Goal: Check status: Check status

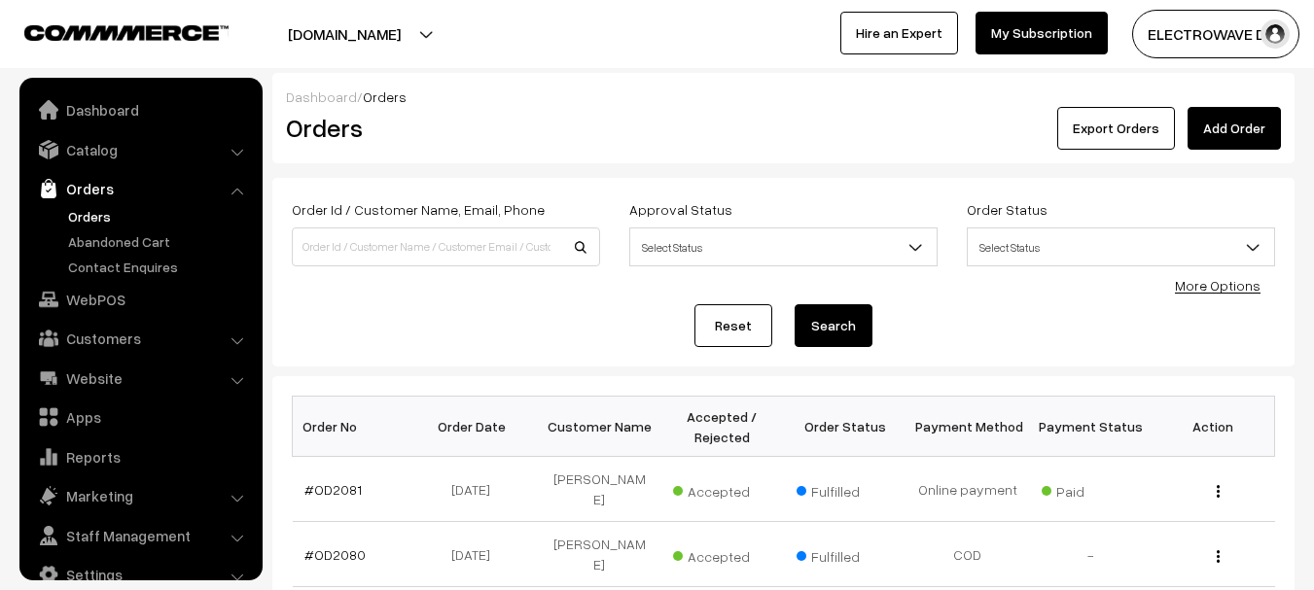
click at [378, 38] on button "[DOMAIN_NAME]" at bounding box center [344, 34] width 249 height 49
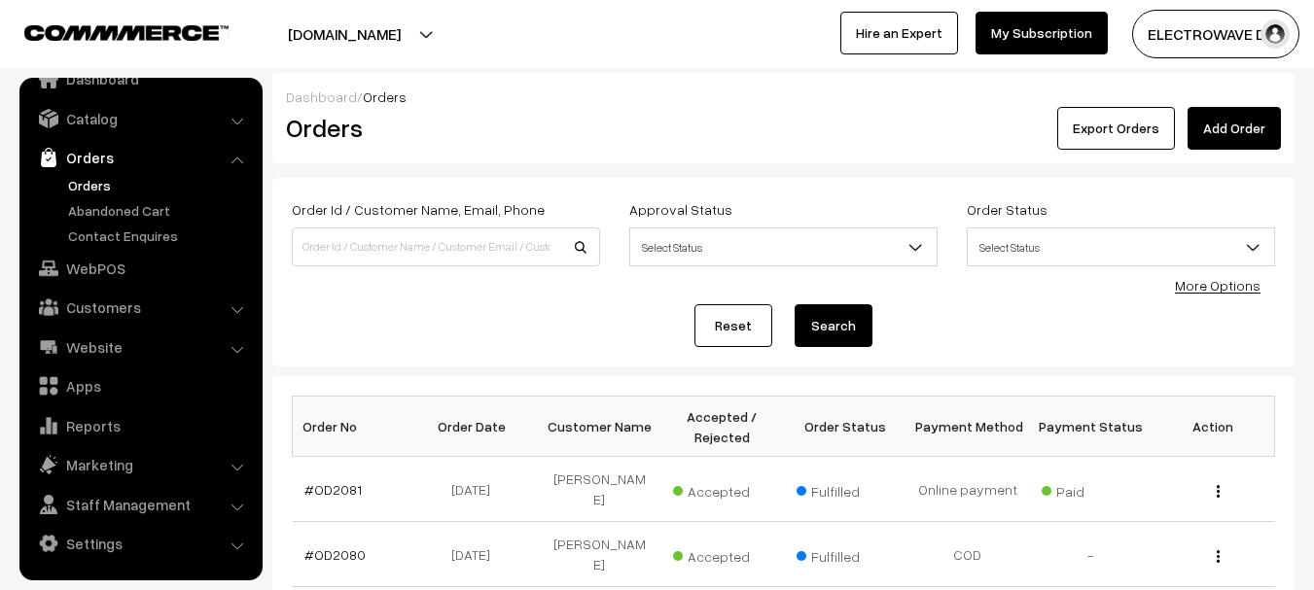
click at [0, 0] on link "Go to Website" at bounding box center [0, 0] width 0 height 0
click at [69, 185] on link "Orders" at bounding box center [159, 185] width 193 height 20
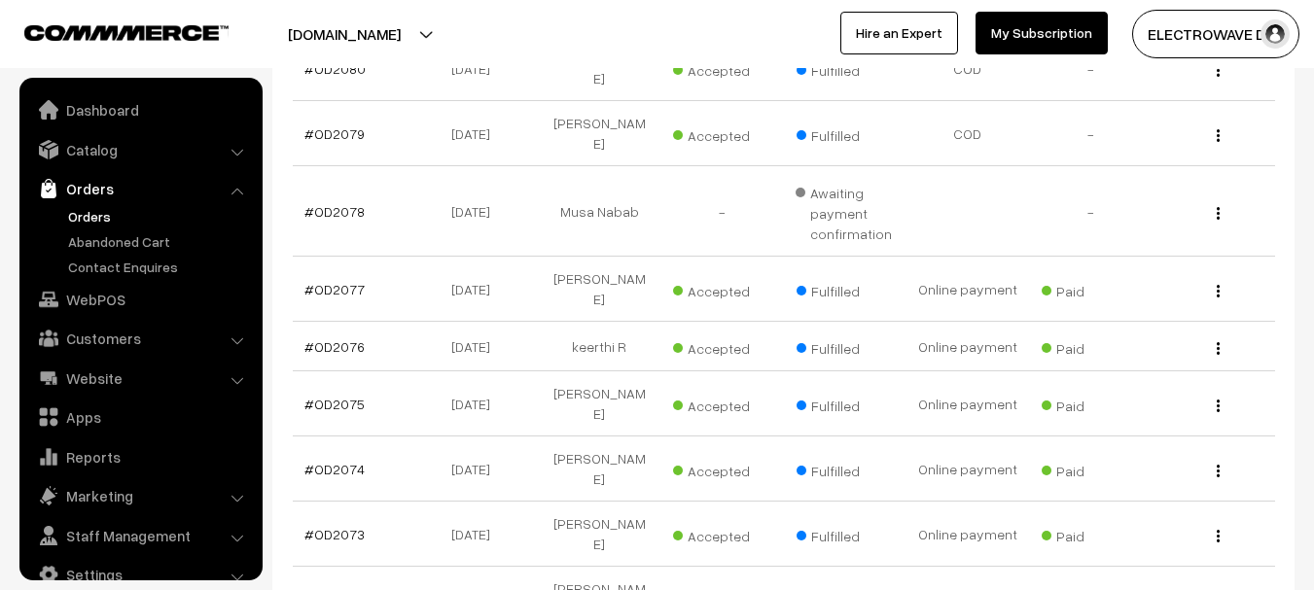
click at [84, 218] on link "Orders" at bounding box center [159, 216] width 193 height 20
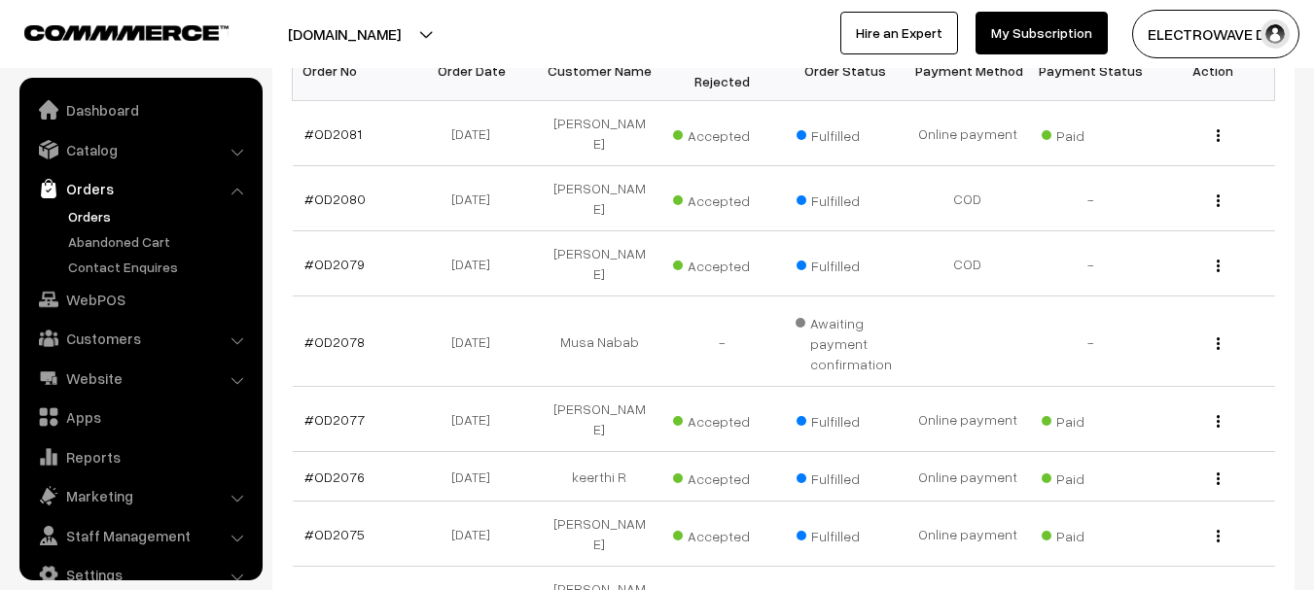
scroll to position [31, 0]
